Goal: Register for event/course

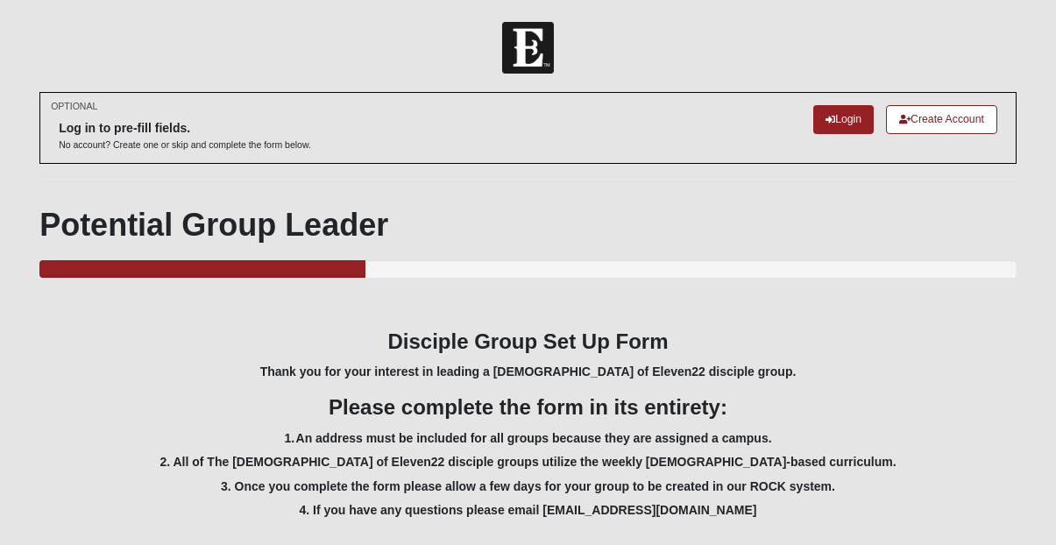
select select "Yes"
select select "3"
select select "10"
select select "weekly"
select select "0"
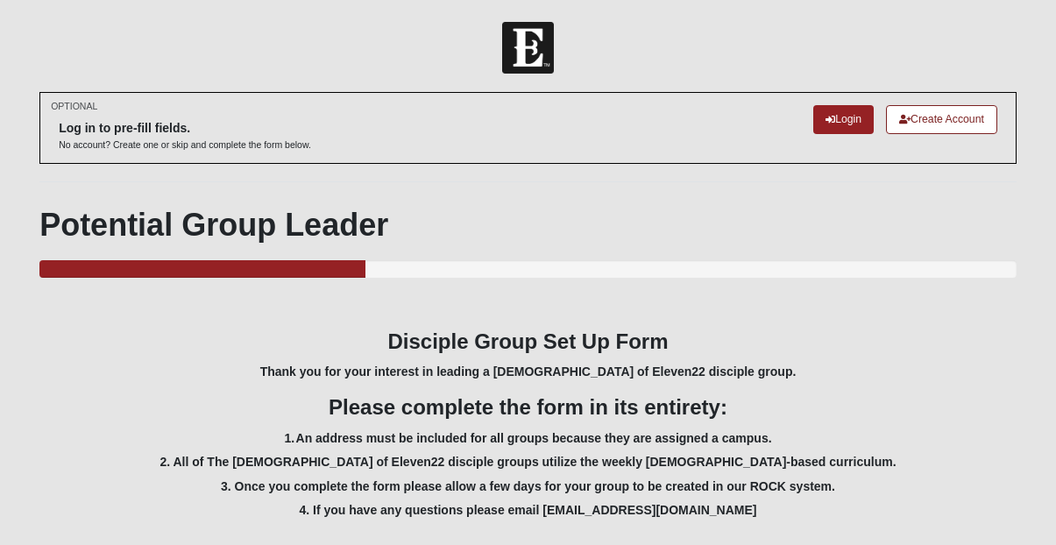
select select "F4495B8B-2505-48FC-B608-747EED663011"
select select "False"
select select "True"
select select "1596"
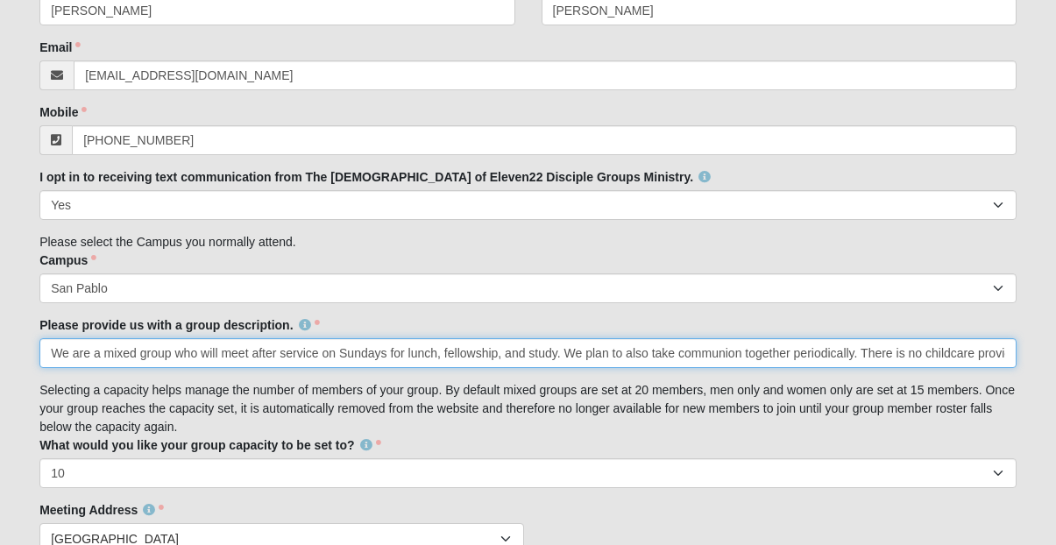
click at [382, 357] on input "We are a mixed group who will meet after service on Sundays for lunch, fellowsh…" at bounding box center [527, 353] width 977 height 30
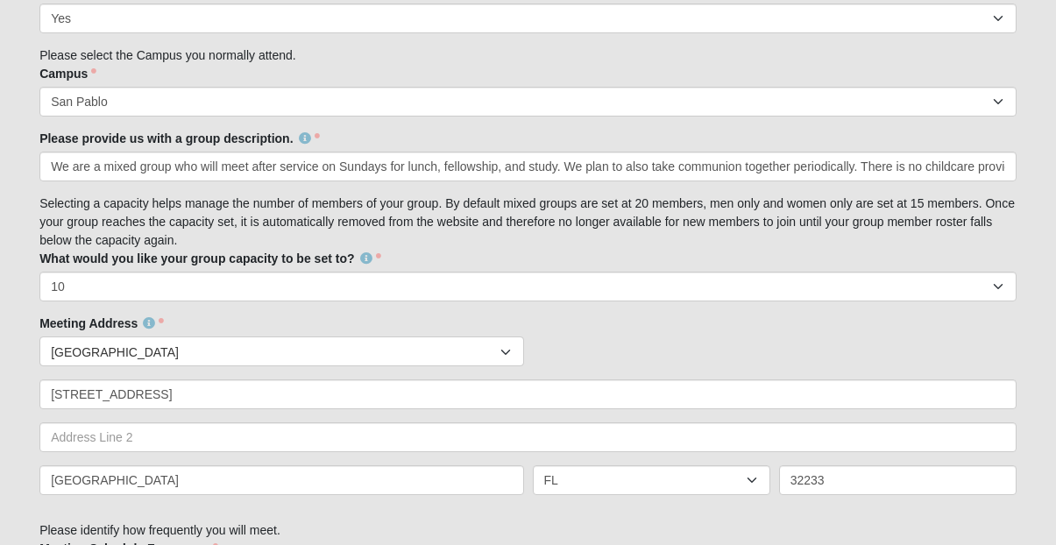
scroll to position [773, 0]
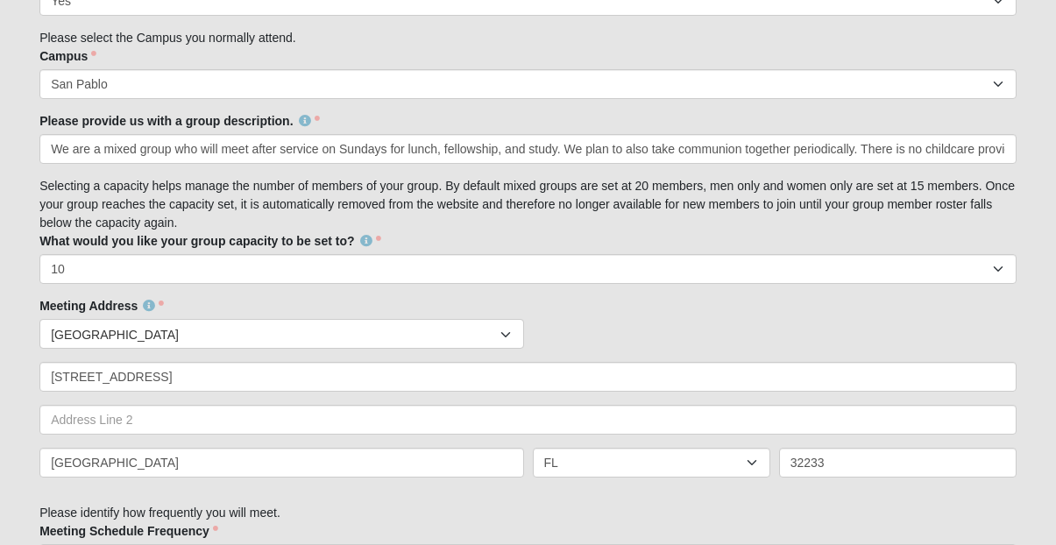
click at [565, 297] on div "Meeting Address Countries [GEOGRAPHIC_DATA] ------------------------ [GEOGRAPHI…" at bounding box center [527, 394] width 977 height 194
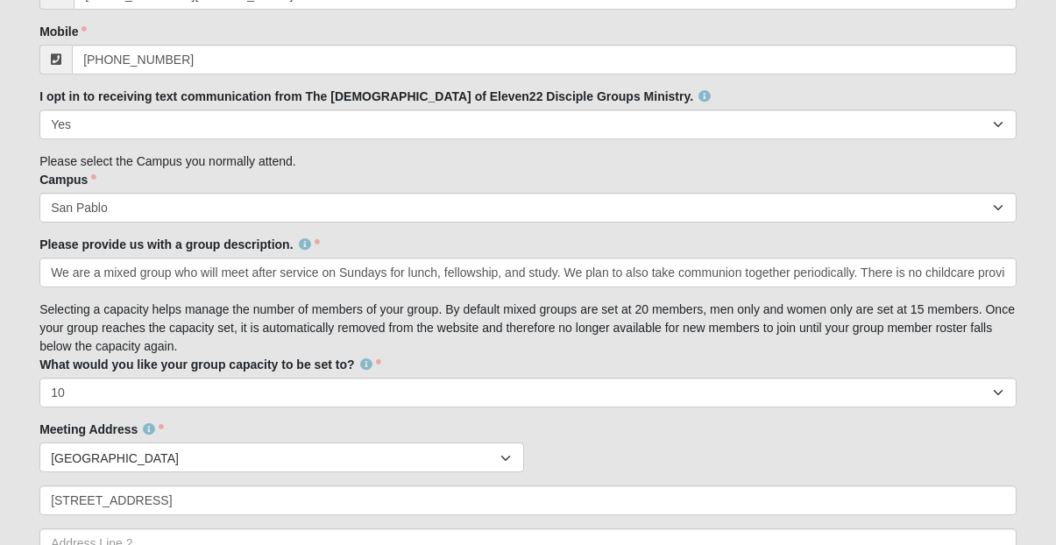
scroll to position [662, 0]
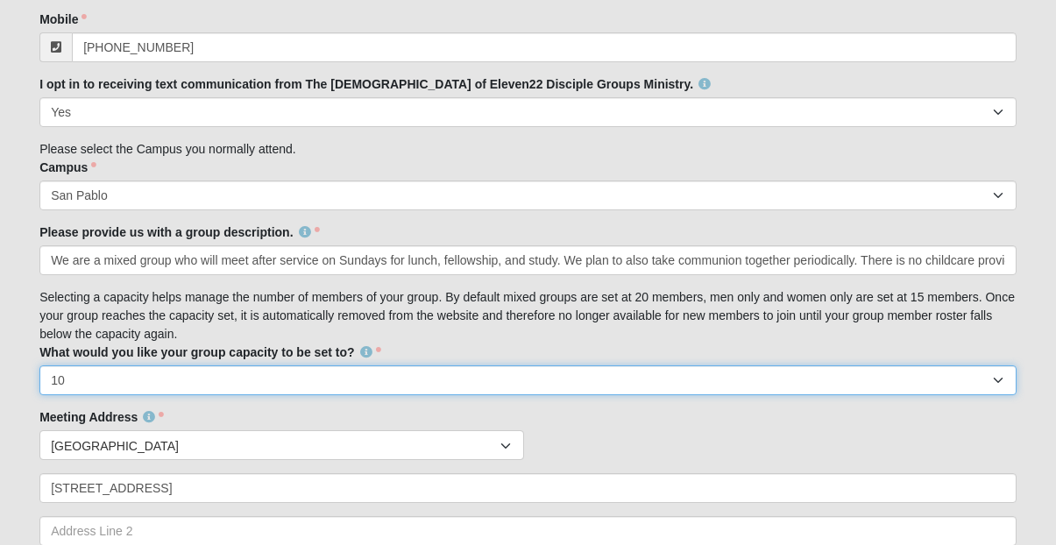
select select "15"
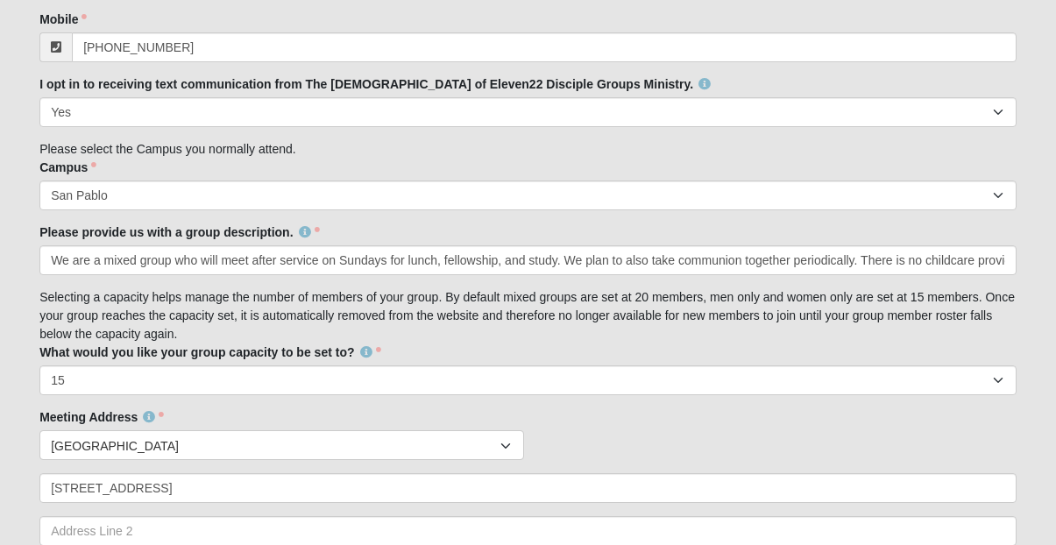
click at [550, 421] on div "Meeting Address Countries [GEOGRAPHIC_DATA] ------------------------ [GEOGRAPHI…" at bounding box center [527, 505] width 977 height 194
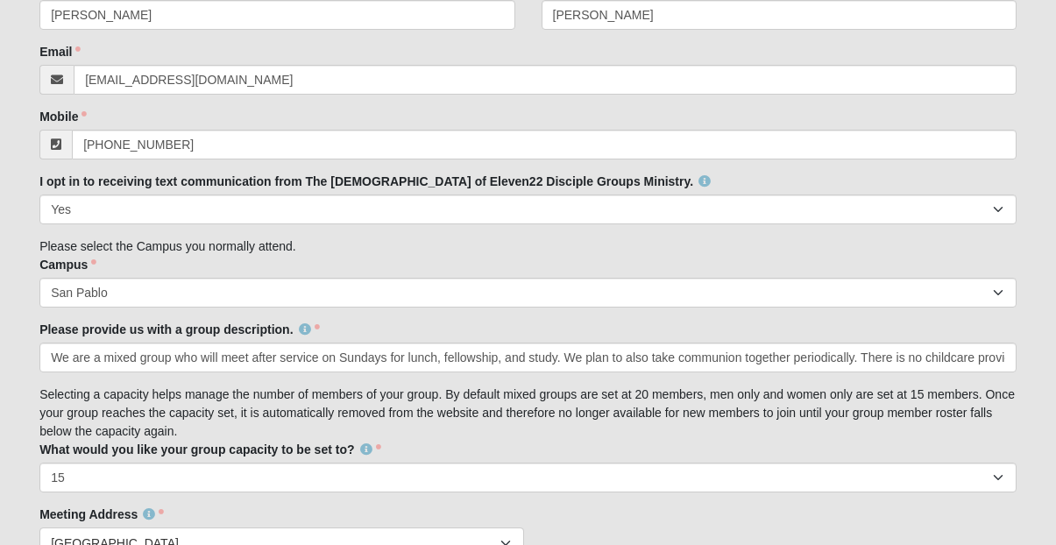
scroll to position [565, 0]
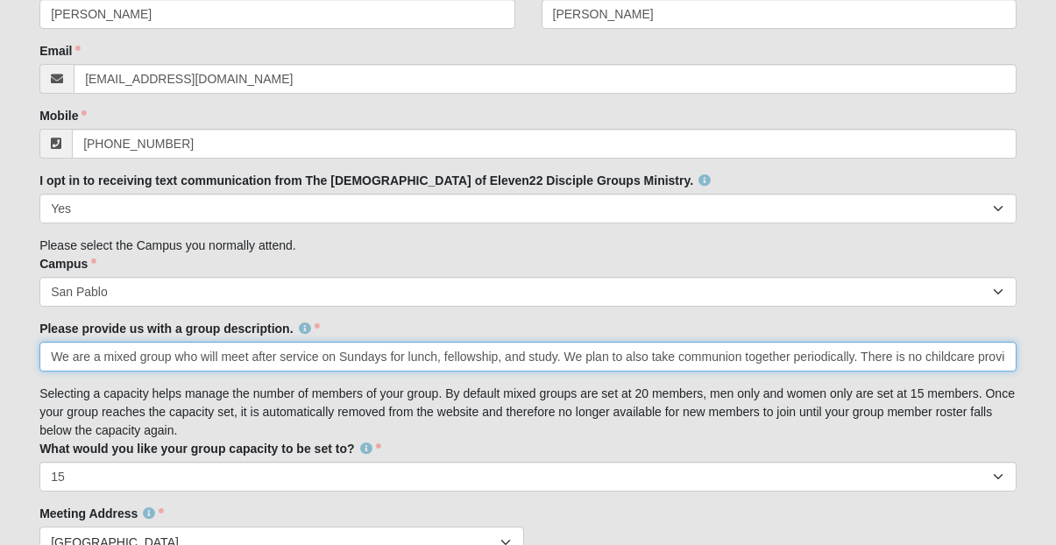
click at [925, 348] on input "We are a mixed group who will meet after service on Sundays for lunch, fellowsh…" at bounding box center [527, 357] width 977 height 30
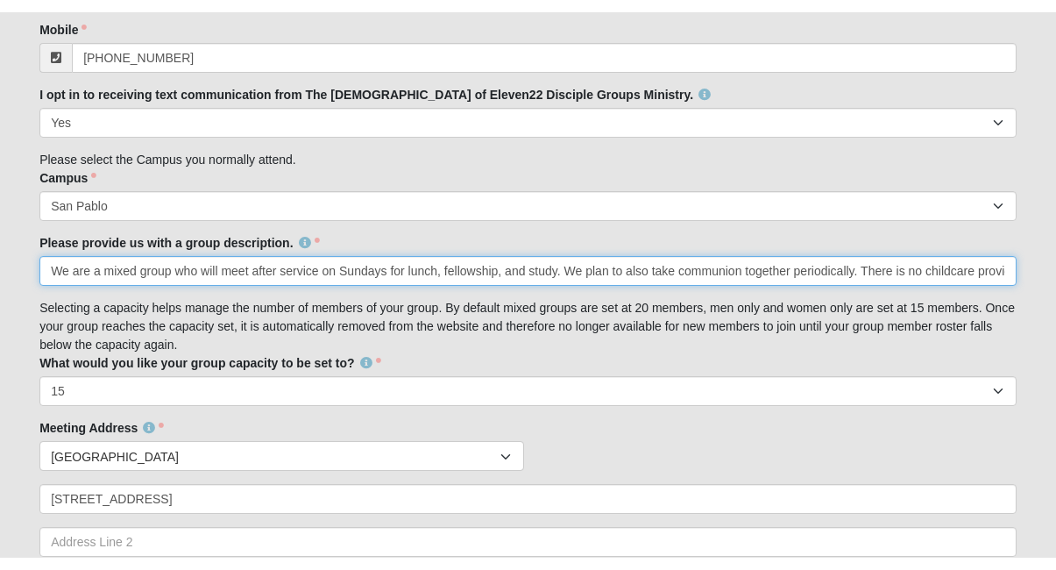
scroll to position [637, 0]
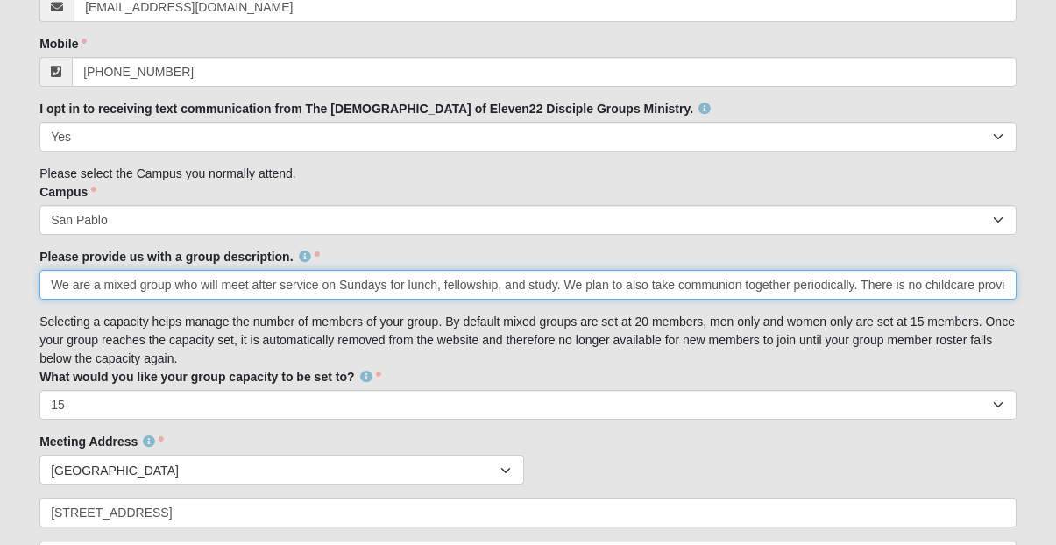
click at [469, 273] on input "We are a mixed group who will meet after service on Sundays for lunch, fellowsh…" at bounding box center [527, 285] width 977 height 30
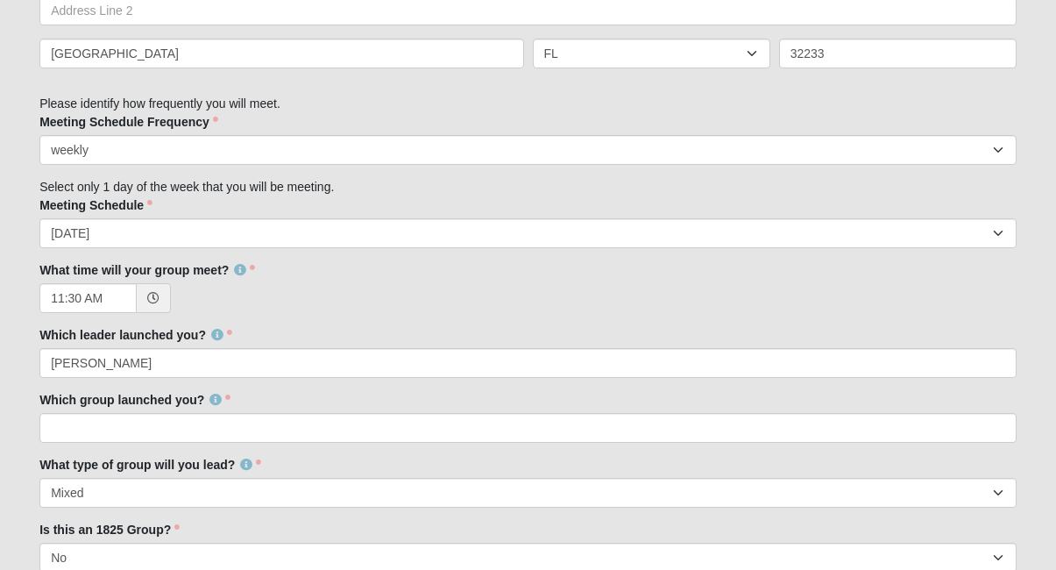
scroll to position [1208, 0]
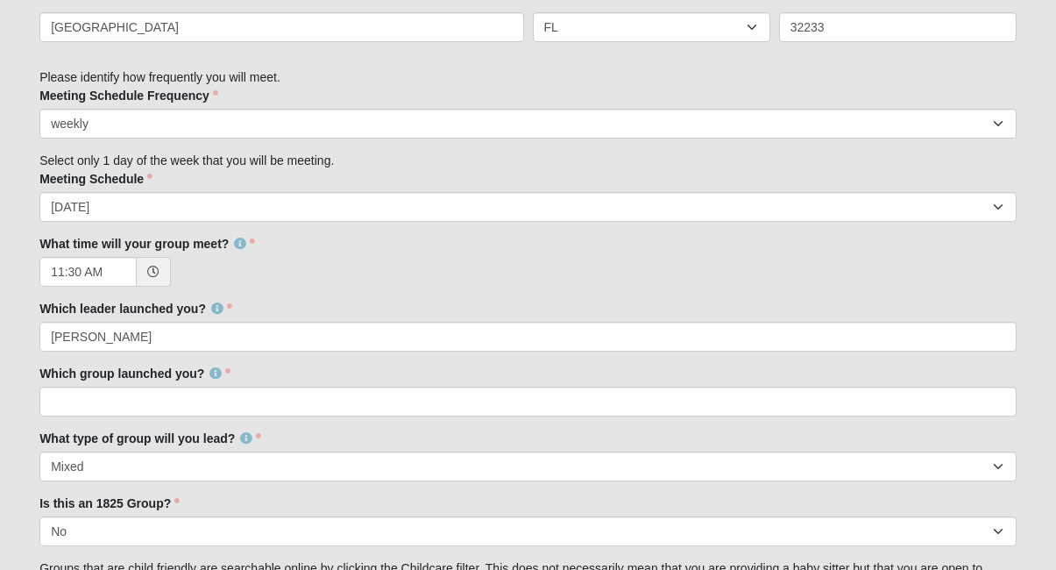
type input "We are a mixed group who will meet after service on Sundays for lunch, fellowsh…"
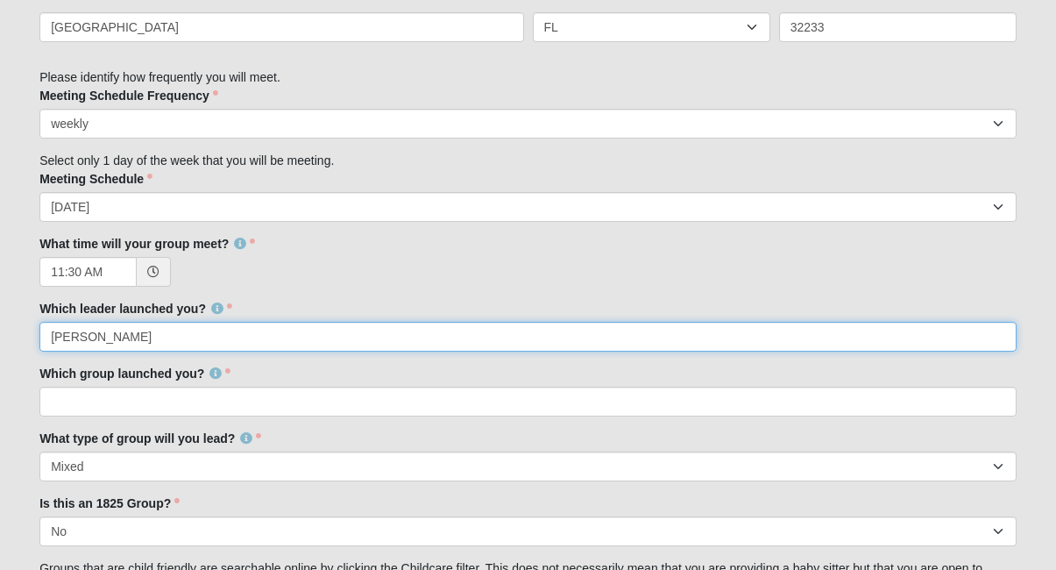
click at [243, 336] on input "[PERSON_NAME]" at bounding box center [527, 337] width 977 height 30
type input "[PERSON_NAME]"
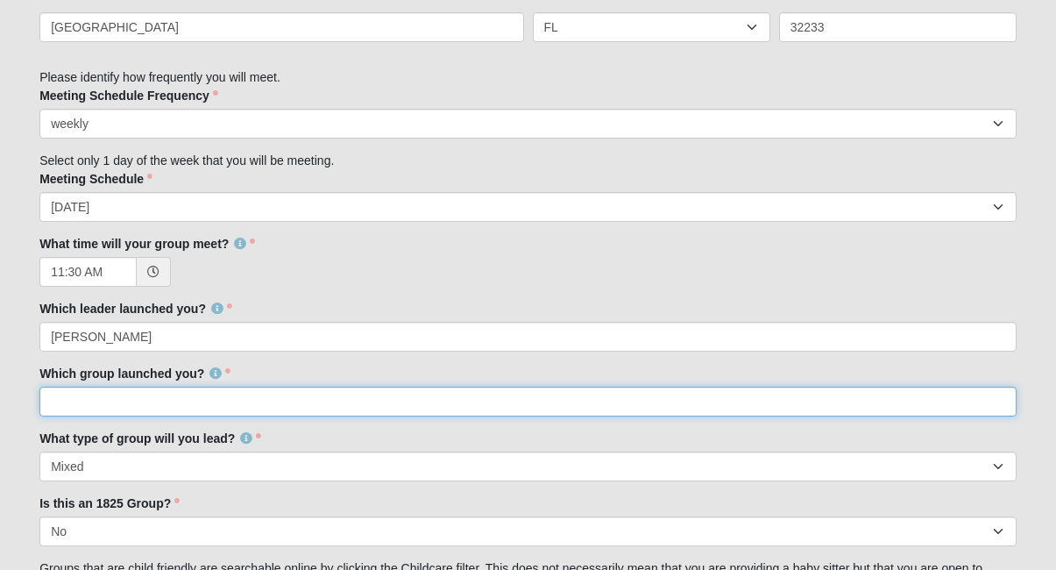
click at [238, 400] on input "Which group launched you?" at bounding box center [527, 401] width 977 height 30
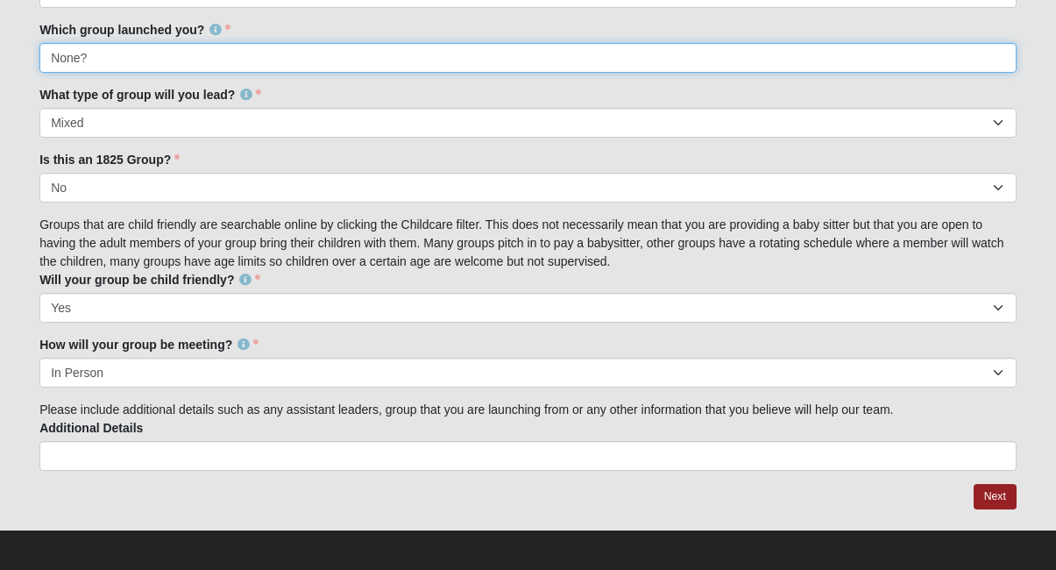
scroll to position [1551, 0]
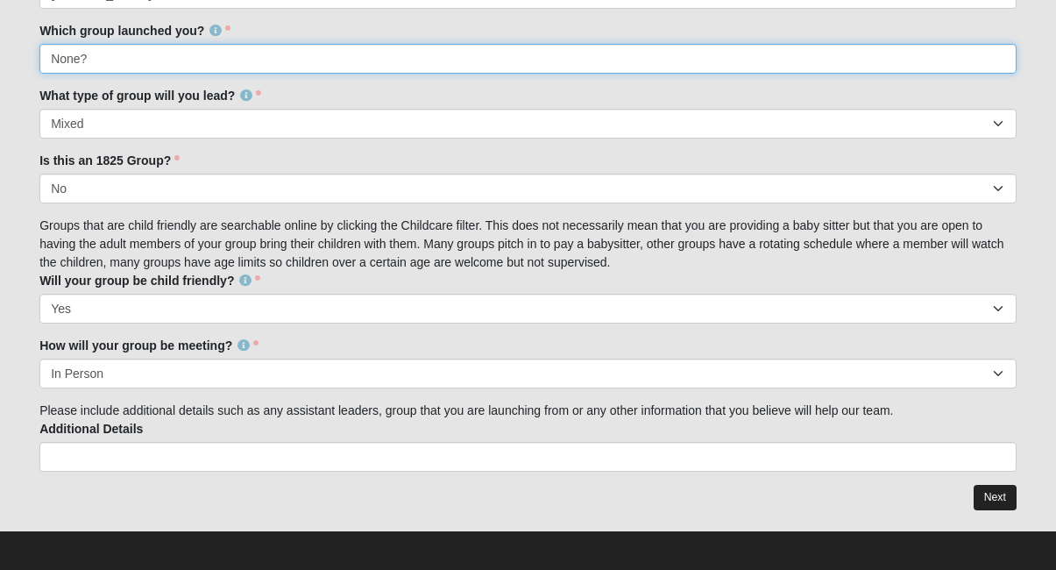
type input "None?"
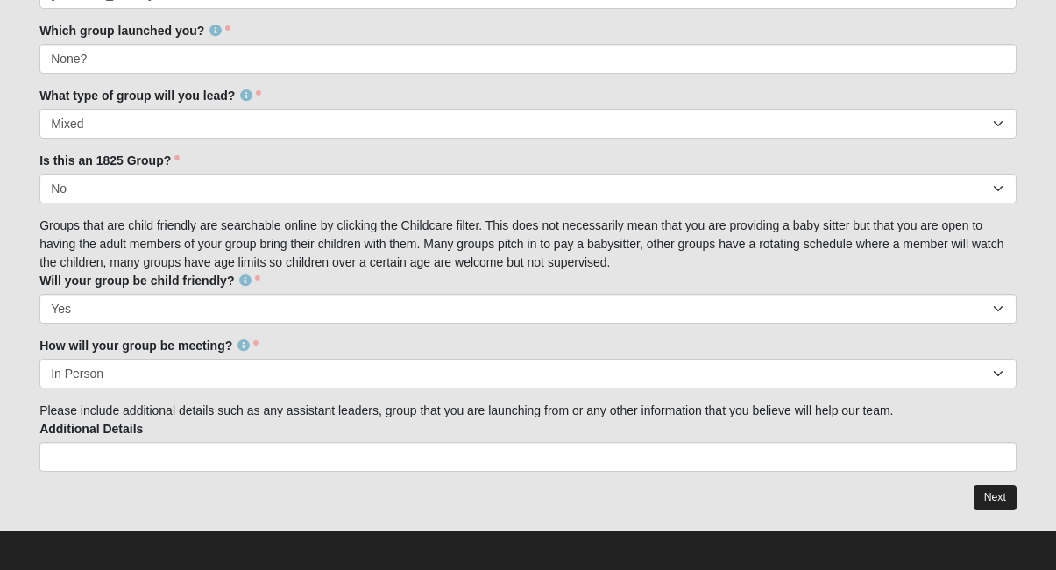
click at [983, 493] on link "Next" at bounding box center [994, 497] width 43 height 25
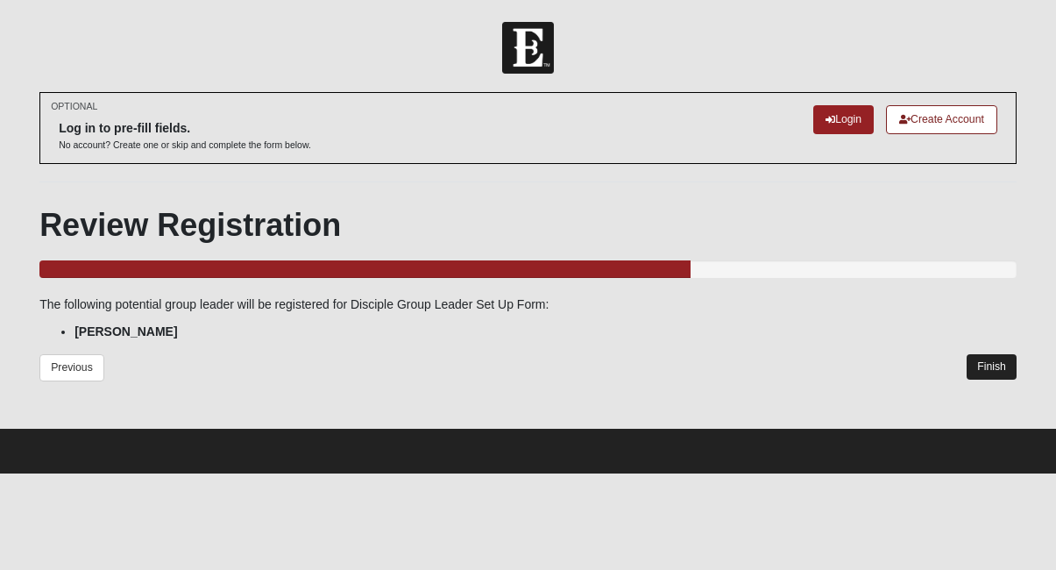
click at [980, 368] on link "Finish" at bounding box center [991, 366] width 50 height 25
